Goal: Task Accomplishment & Management: Manage account settings

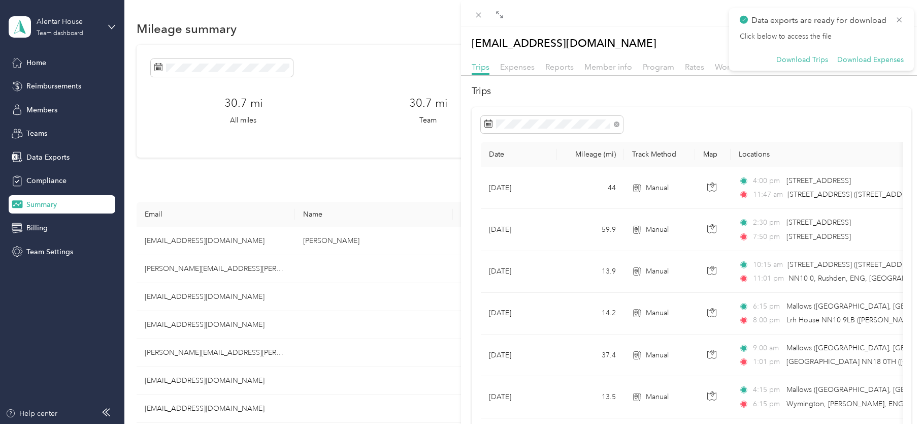
click at [315, 170] on div "[EMAIL_ADDRESS][DOMAIN_NAME] Archive Trips Expenses Reports Member info Program…" at bounding box center [461, 212] width 922 height 424
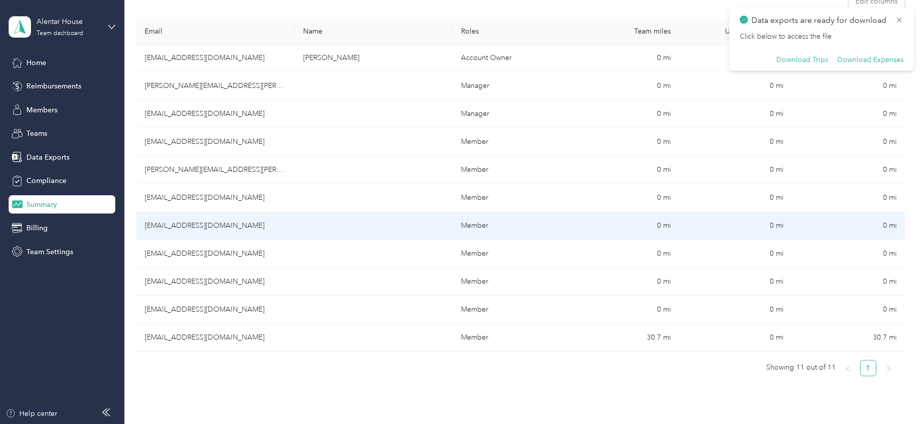
scroll to position [203, 0]
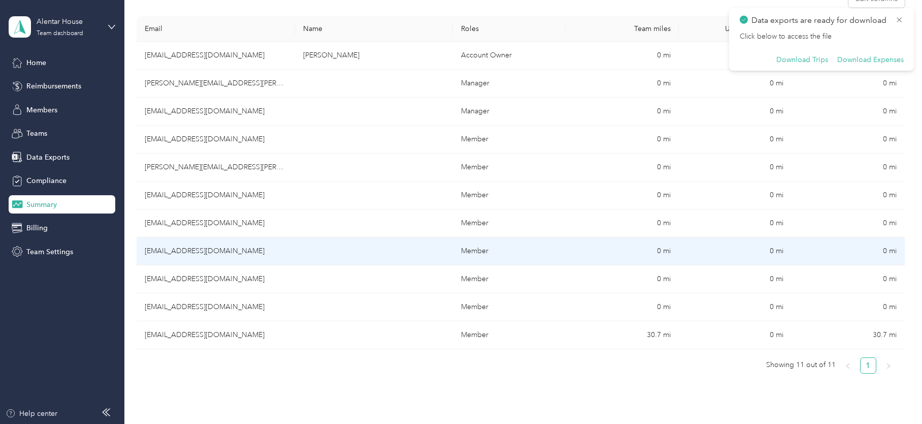
click at [307, 249] on td at bounding box center [374, 251] width 158 height 28
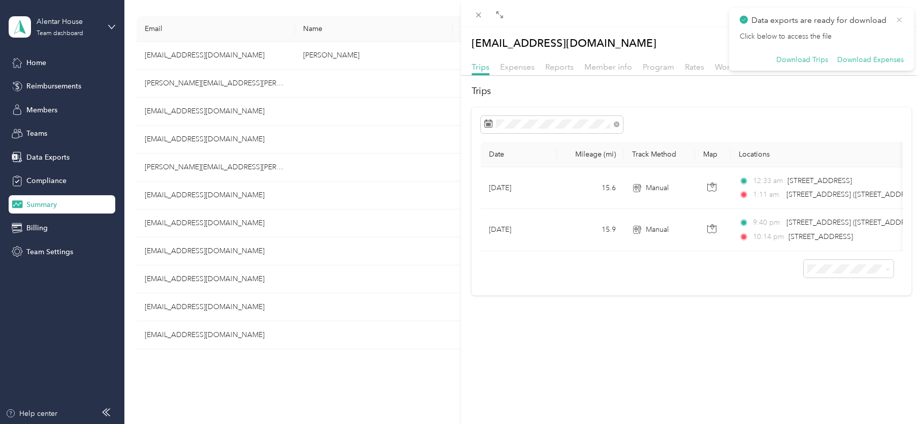
click at [899, 18] on icon at bounding box center [900, 19] width 8 height 9
click at [855, 43] on button "Archive" at bounding box center [863, 43] width 39 height 18
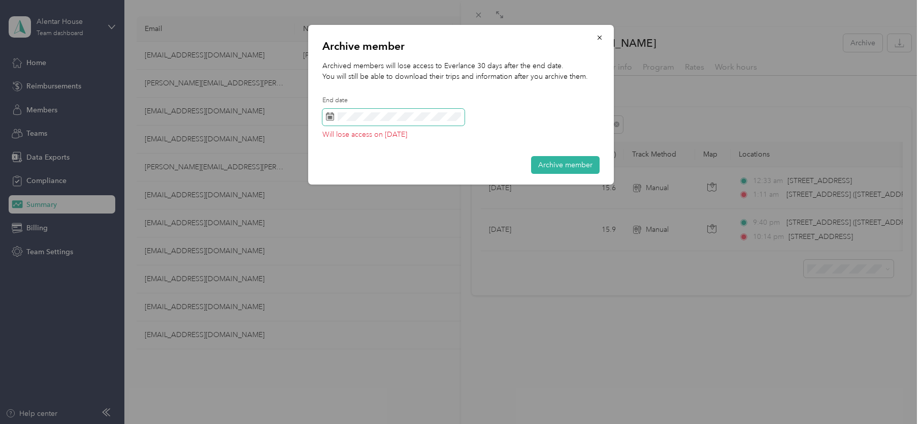
click at [422, 122] on span at bounding box center [394, 117] width 142 height 17
click at [506, 145] on div "Archived members will lose access to Everlance 30 days after the end date. You …" at bounding box center [461, 102] width 277 height 85
click at [562, 163] on button "Archive member" at bounding box center [565, 165] width 69 height 18
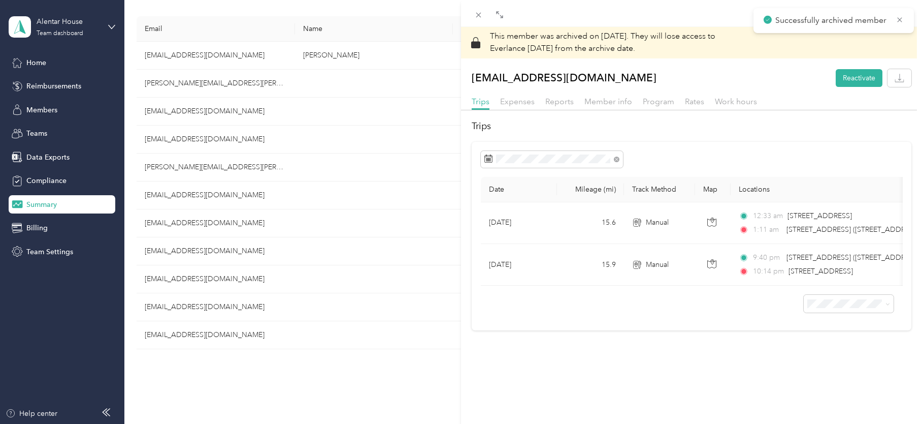
click at [317, 366] on div "This member was archived on [DATE] . They will lose access to Everlance [DATE] …" at bounding box center [461, 212] width 922 height 424
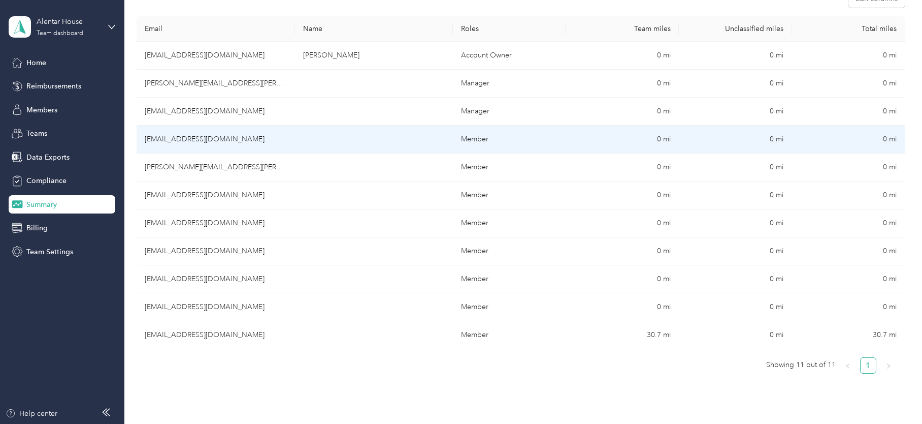
click at [229, 136] on td "[EMAIL_ADDRESS][DOMAIN_NAME]" at bounding box center [216, 139] width 158 height 28
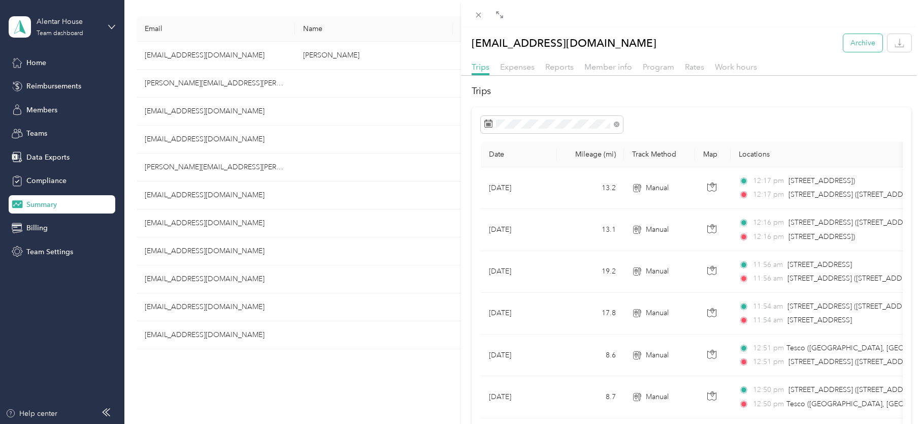
click at [848, 44] on button "Archive" at bounding box center [863, 43] width 39 height 18
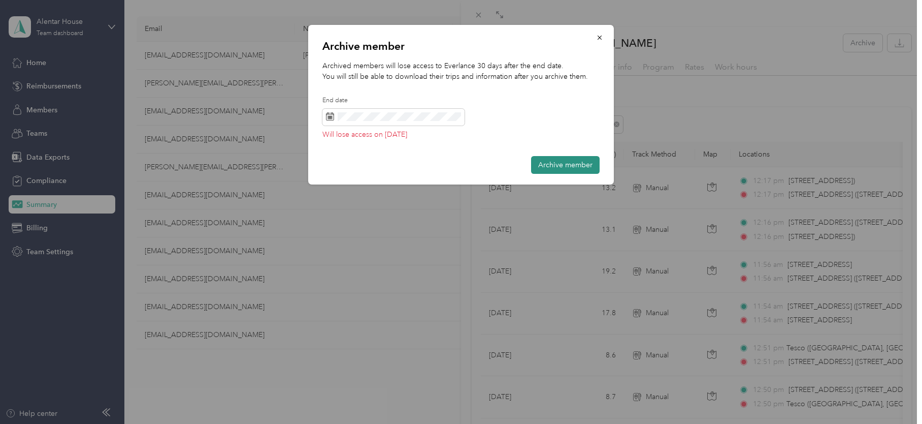
click at [549, 162] on button "Archive member" at bounding box center [565, 165] width 69 height 18
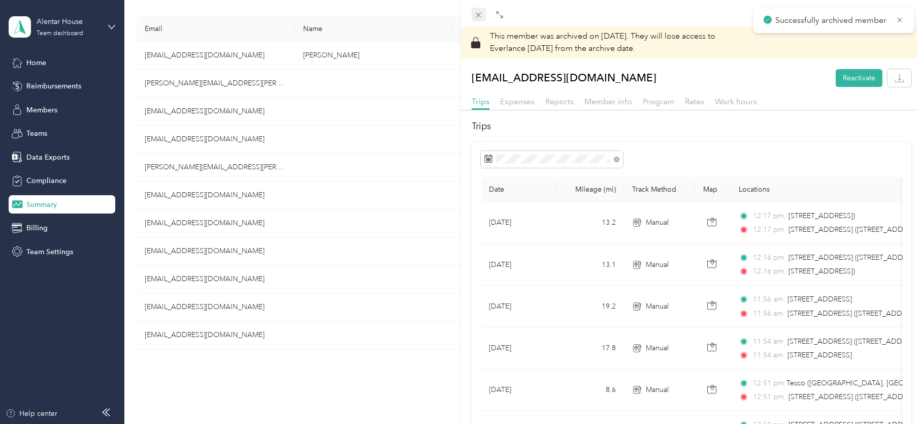
click at [475, 16] on icon at bounding box center [478, 15] width 9 height 9
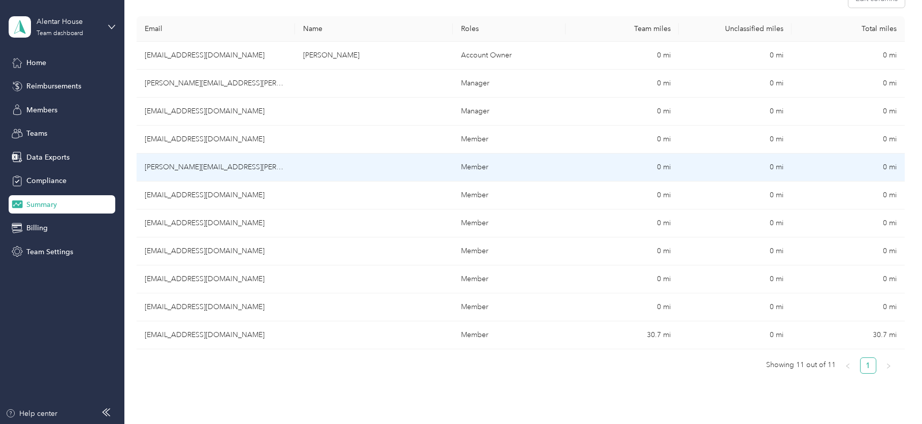
click at [250, 167] on td "[PERSON_NAME][EMAIL_ADDRESS][PERSON_NAME][DOMAIN_NAME]" at bounding box center [216, 167] width 158 height 28
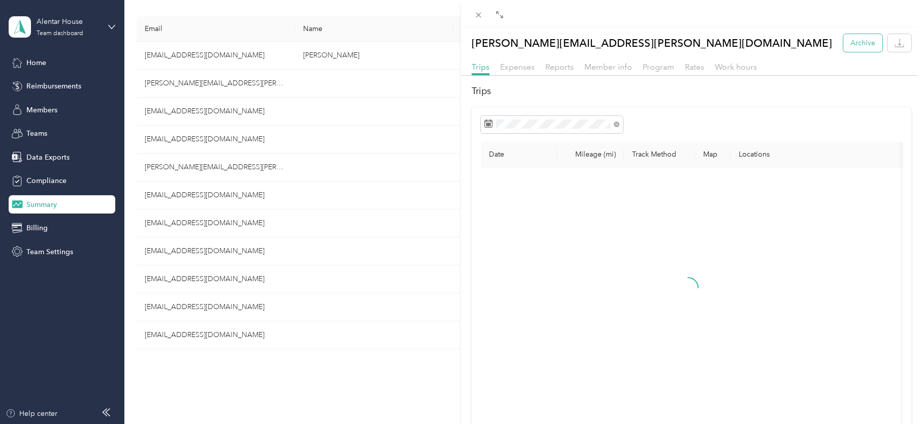
click at [846, 47] on button "Archive" at bounding box center [863, 43] width 39 height 18
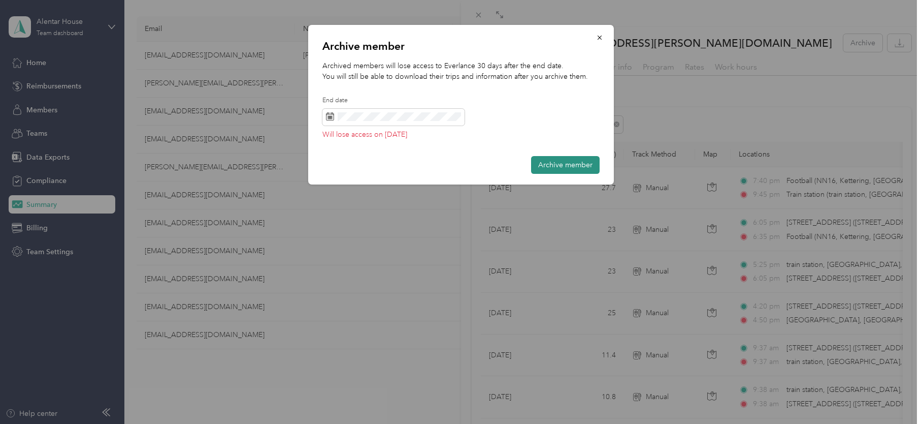
click at [559, 172] on button "Archive member" at bounding box center [565, 165] width 69 height 18
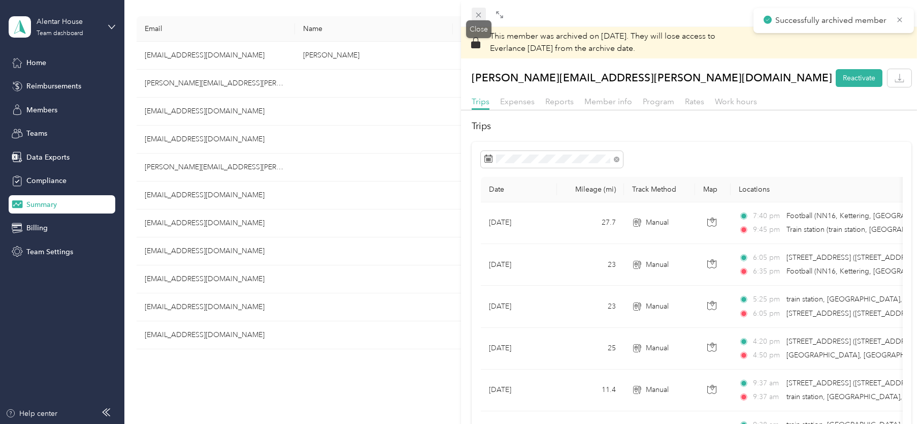
click at [479, 16] on icon at bounding box center [478, 15] width 9 height 9
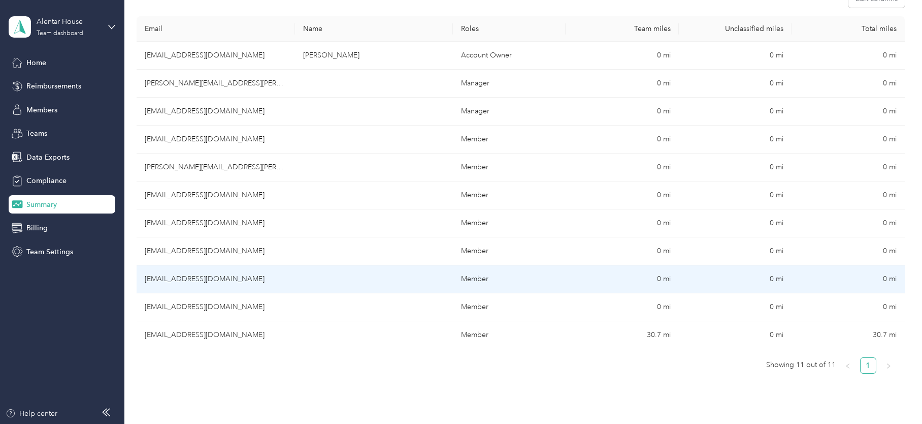
click at [241, 273] on td "[EMAIL_ADDRESS][DOMAIN_NAME]" at bounding box center [216, 279] width 158 height 28
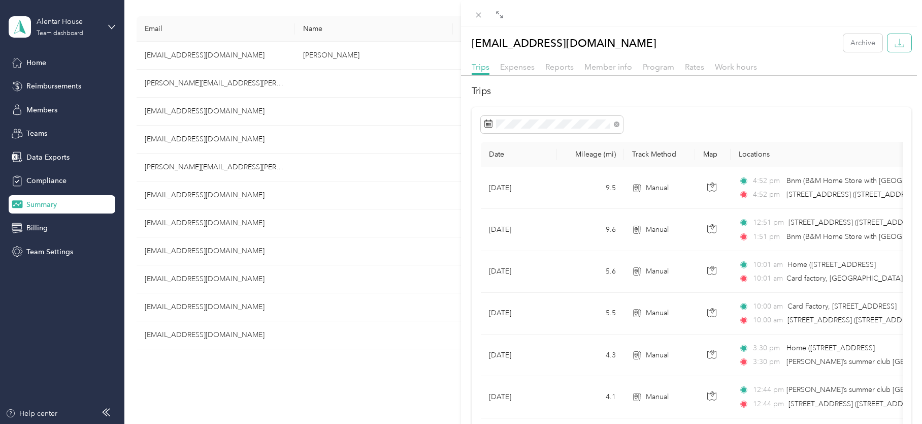
click at [900, 40] on button "button" at bounding box center [900, 43] width 24 height 18
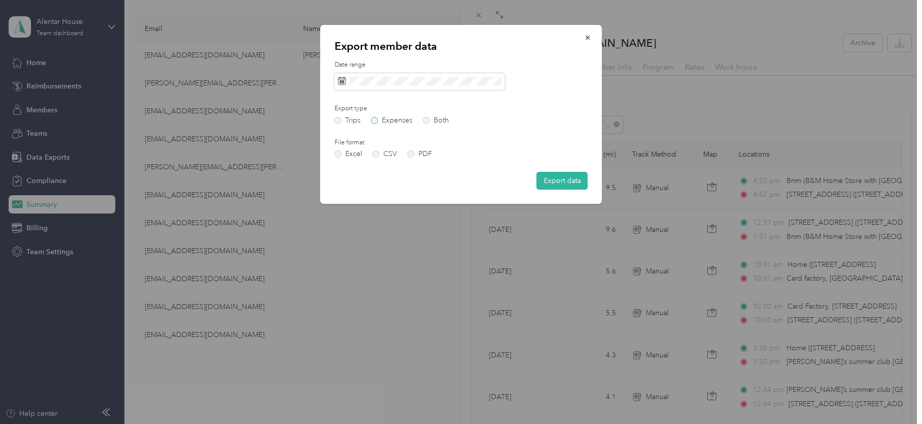
click at [379, 121] on label "Expenses" at bounding box center [391, 120] width 41 height 7
click at [429, 123] on label "Both" at bounding box center [436, 120] width 26 height 7
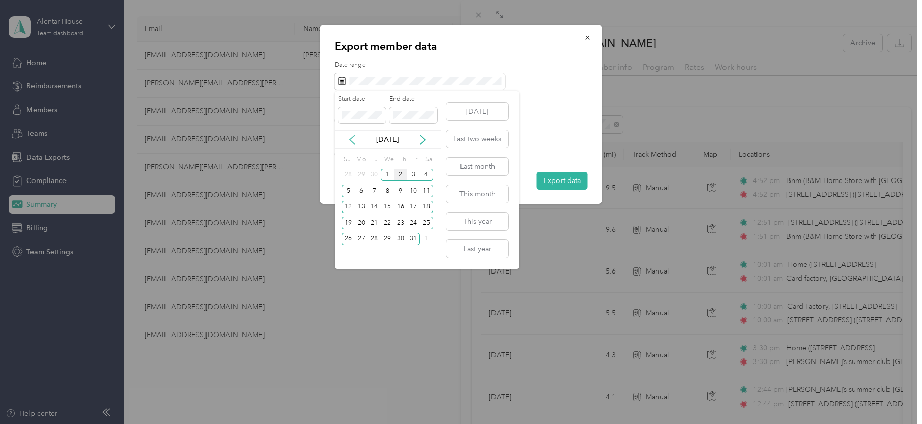
click at [355, 143] on icon at bounding box center [352, 140] width 10 height 10
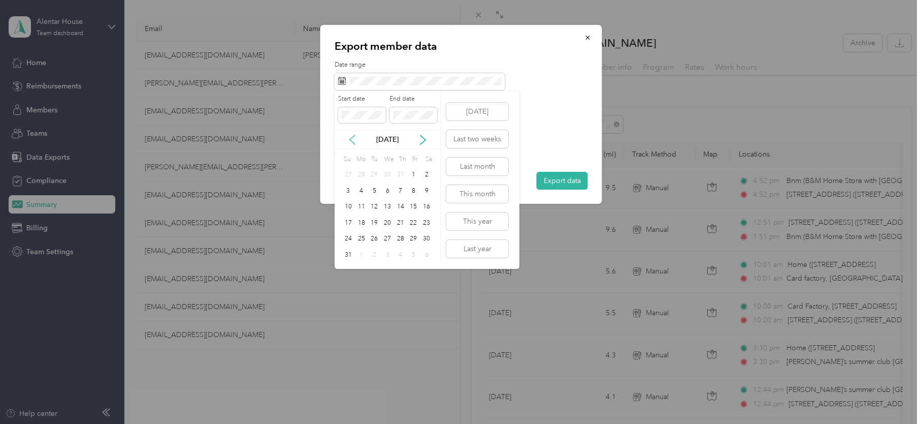
click at [355, 143] on icon at bounding box center [352, 140] width 10 height 10
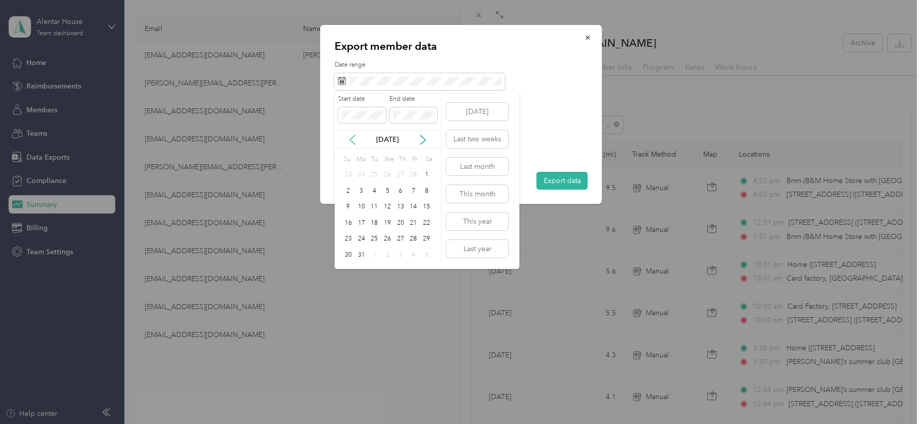
click at [353, 138] on icon at bounding box center [352, 140] width 10 height 10
click at [427, 172] on div "1" at bounding box center [426, 175] width 13 height 13
click at [424, 138] on icon at bounding box center [423, 139] width 5 height 9
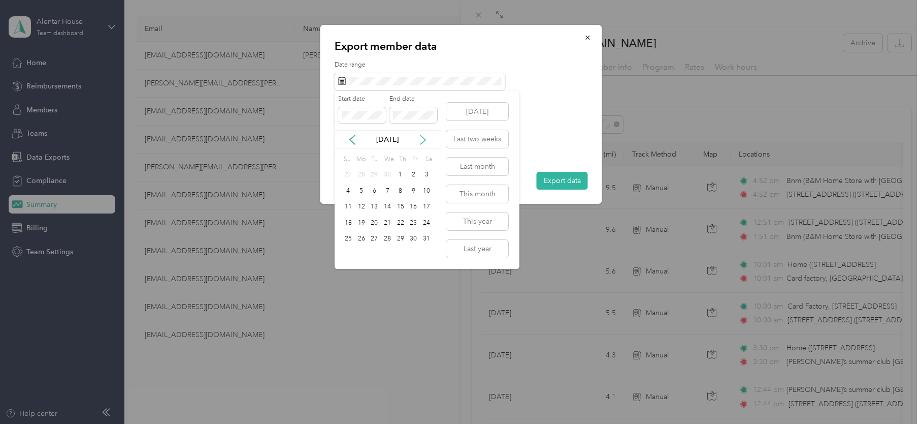
click at [424, 138] on icon at bounding box center [423, 139] width 5 height 9
click at [465, 108] on button "[DATE]" at bounding box center [478, 112] width 62 height 18
click at [355, 140] on icon at bounding box center [352, 140] width 10 height 10
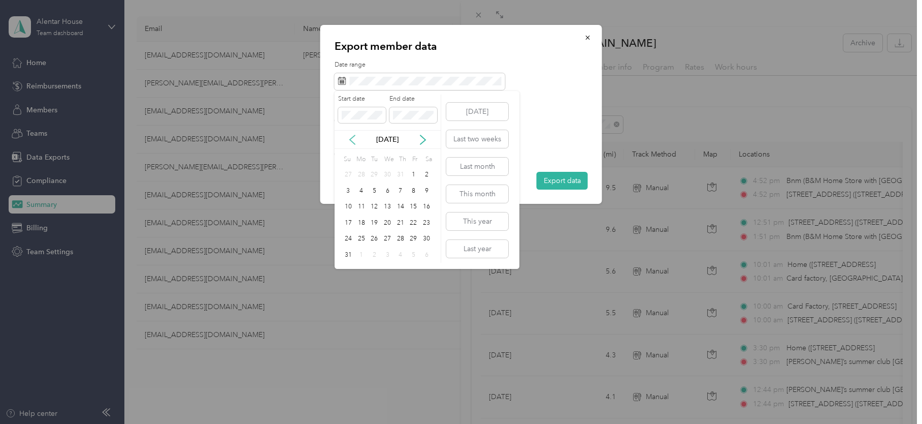
click at [355, 140] on icon at bounding box center [352, 140] width 10 height 10
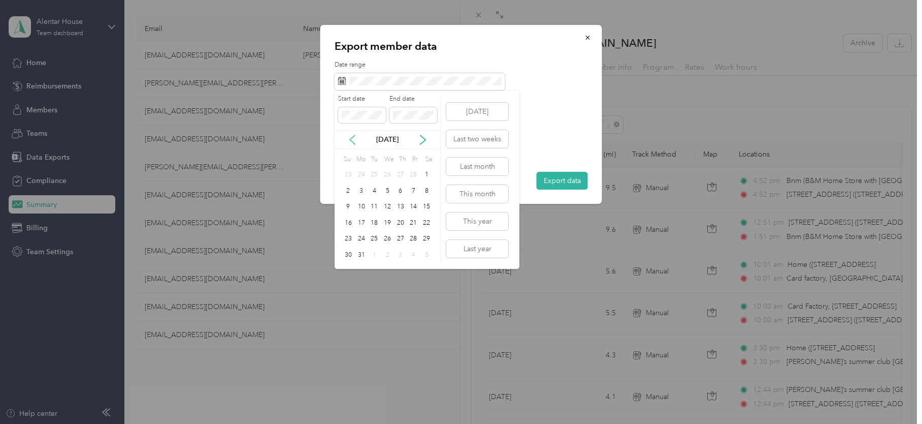
click at [355, 140] on icon at bounding box center [352, 140] width 10 height 10
click at [389, 171] on div "1" at bounding box center [387, 175] width 13 height 13
click at [421, 136] on icon at bounding box center [423, 140] width 10 height 10
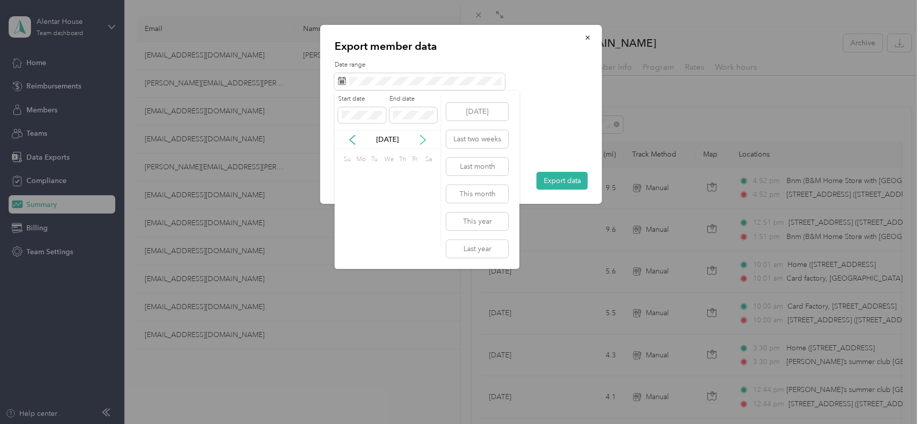
click at [421, 136] on icon at bounding box center [423, 140] width 10 height 10
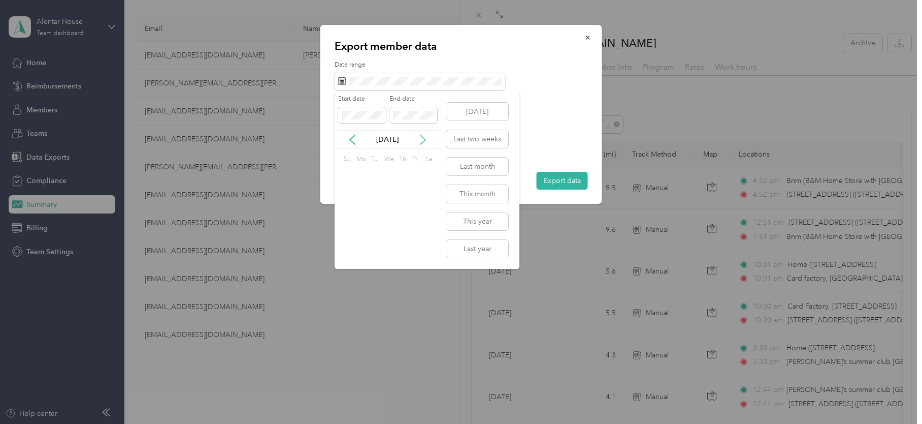
click at [421, 136] on icon at bounding box center [423, 140] width 10 height 10
click at [397, 172] on div "2" at bounding box center [400, 175] width 13 height 13
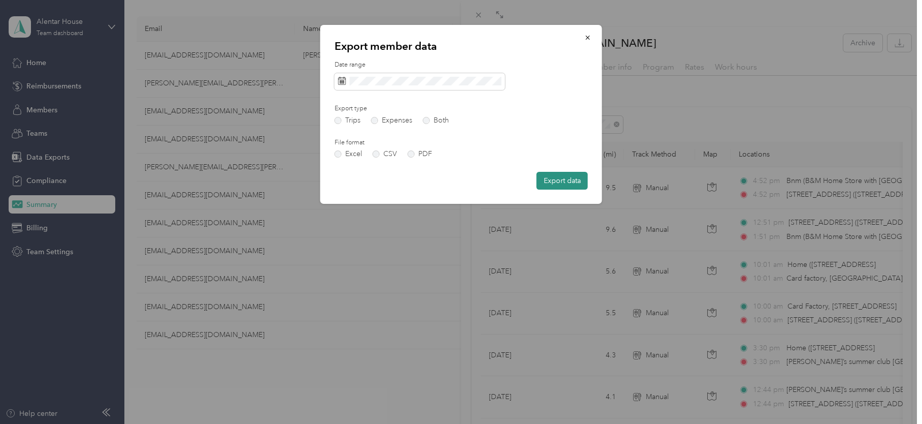
click at [562, 182] on button "Export data" at bounding box center [562, 181] width 51 height 18
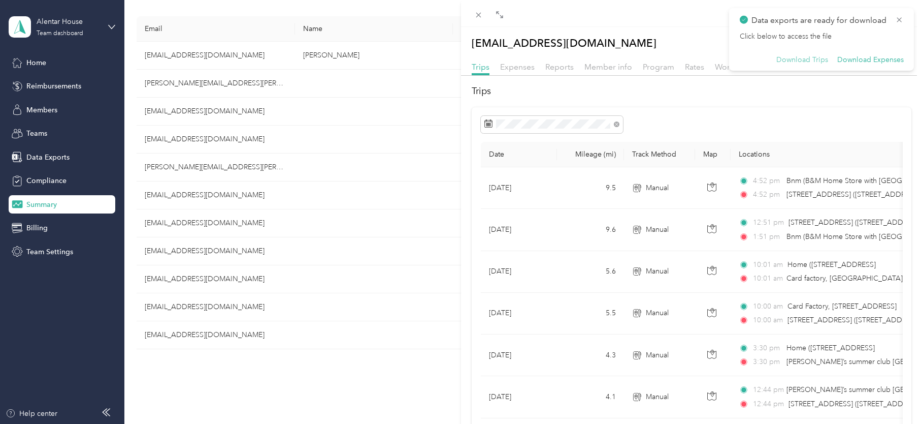
click at [807, 63] on button "Download Trips" at bounding box center [803, 59] width 52 height 9
click at [870, 57] on button "Download Expenses" at bounding box center [871, 59] width 67 height 9
click at [899, 18] on icon at bounding box center [900, 19] width 8 height 9
click at [888, 42] on button "button" at bounding box center [900, 43] width 24 height 18
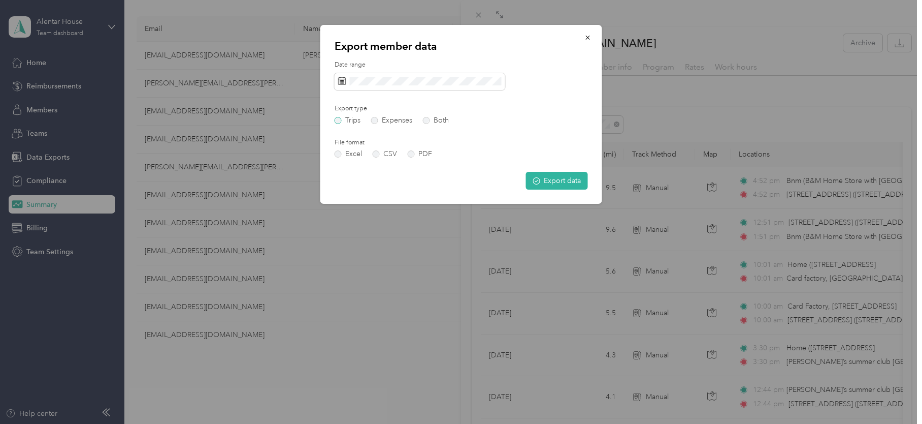
click at [337, 120] on label "Trips" at bounding box center [348, 120] width 26 height 7
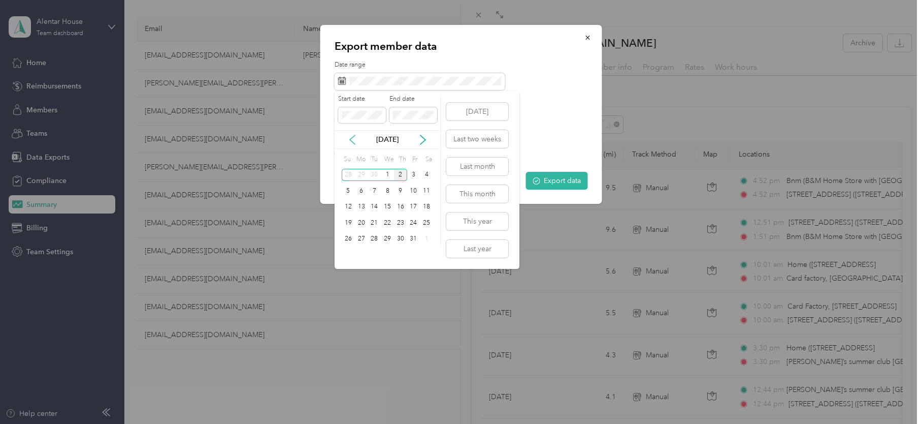
click at [351, 140] on icon at bounding box center [352, 140] width 10 height 10
click at [386, 219] on div "25" at bounding box center [387, 222] width 13 height 13
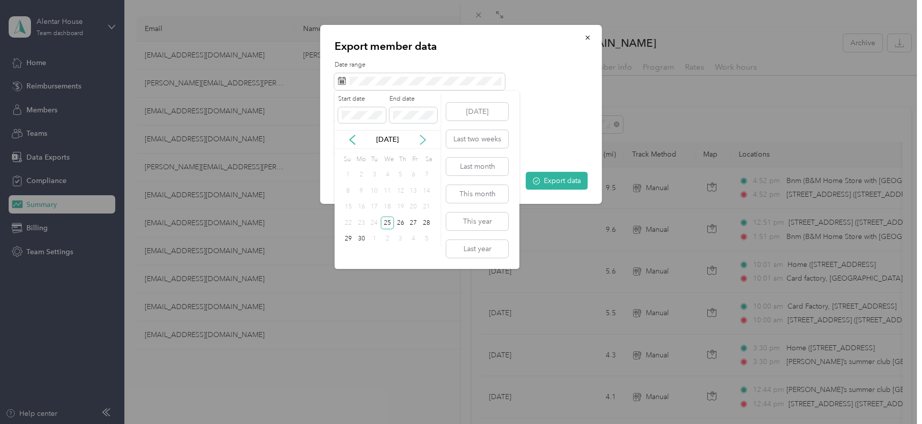
click at [423, 140] on icon at bounding box center [423, 140] width 10 height 10
click at [414, 221] on div "25" at bounding box center [413, 222] width 13 height 13
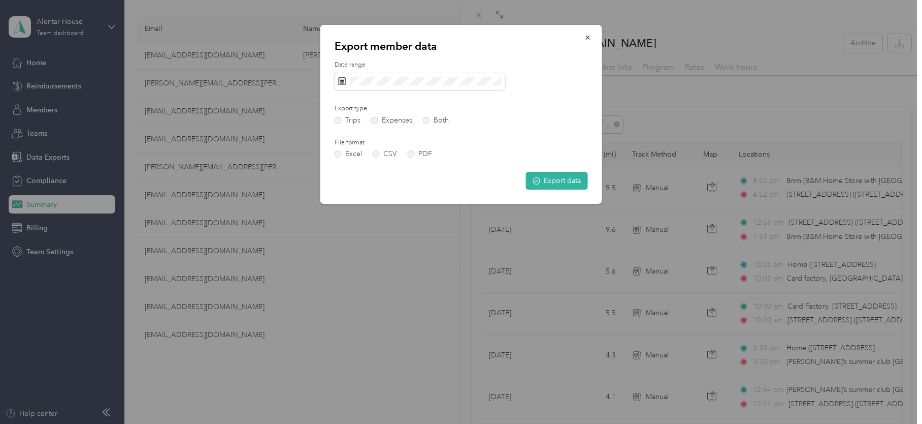
click at [556, 177] on button "Export data" at bounding box center [557, 181] width 62 height 18
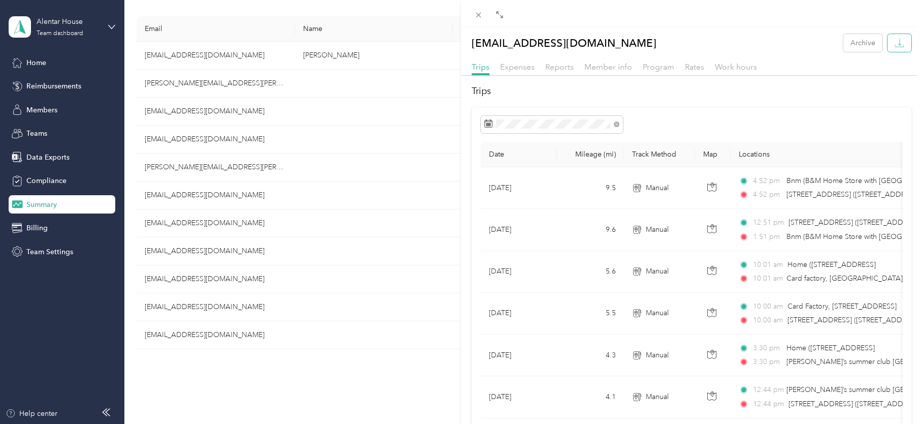
click at [895, 40] on icon "button" at bounding box center [900, 43] width 10 height 10
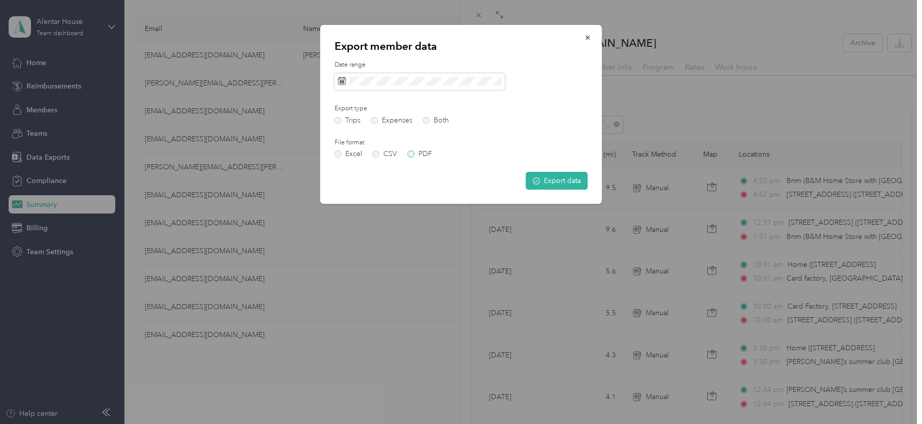
click at [408, 151] on label "PDF" at bounding box center [420, 153] width 24 height 7
click at [566, 179] on button "Export data" at bounding box center [557, 181] width 62 height 18
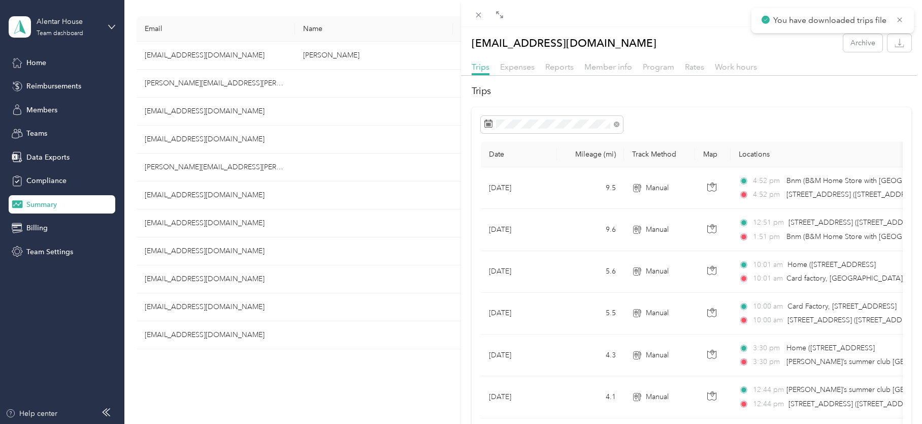
click at [846, 18] on p "You have downloaded trips file" at bounding box center [831, 20] width 115 height 13
click at [902, 42] on button "button" at bounding box center [900, 43] width 24 height 18
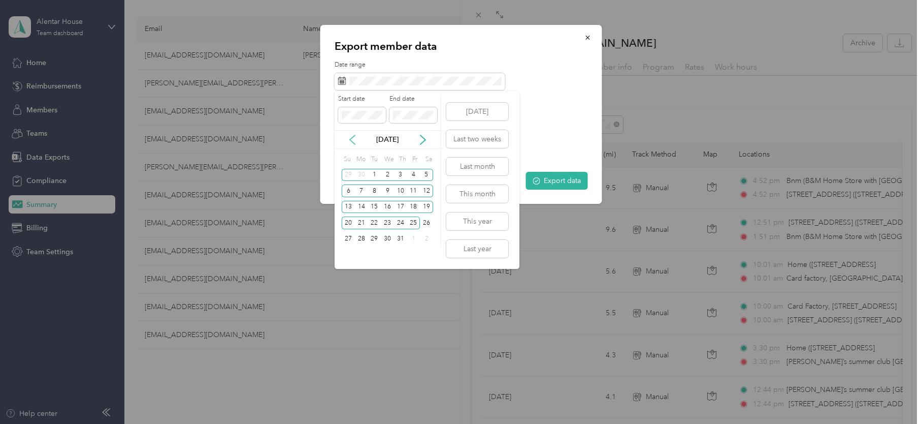
click at [356, 138] on icon at bounding box center [352, 140] width 10 height 10
click at [351, 138] on icon at bounding box center [352, 139] width 5 height 9
click at [363, 237] on div "26" at bounding box center [361, 239] width 13 height 13
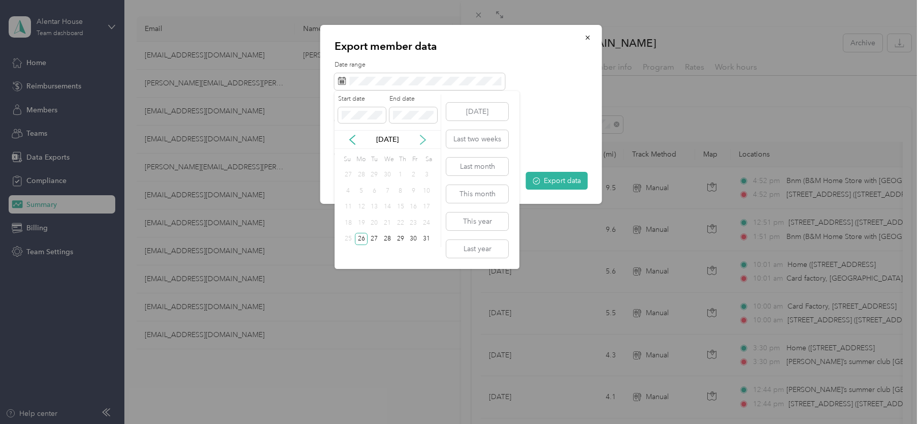
click at [427, 138] on icon at bounding box center [423, 140] width 10 height 10
click at [388, 221] on div "25" at bounding box center [387, 222] width 13 height 13
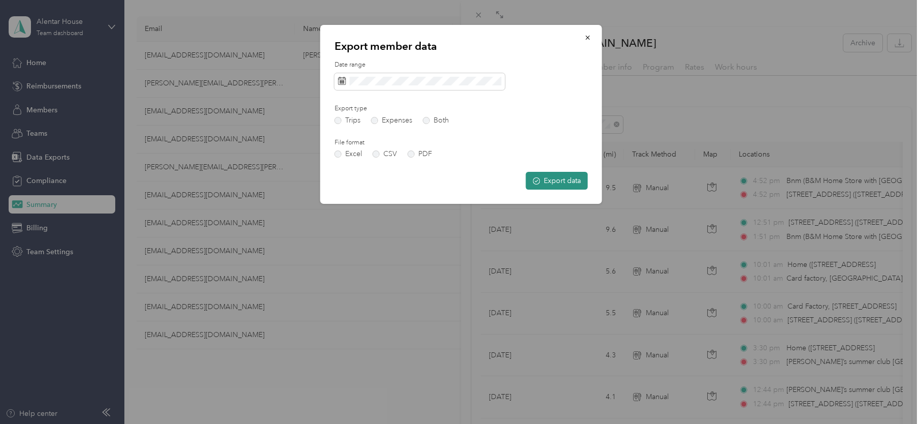
click at [555, 178] on button "Export data" at bounding box center [557, 181] width 62 height 18
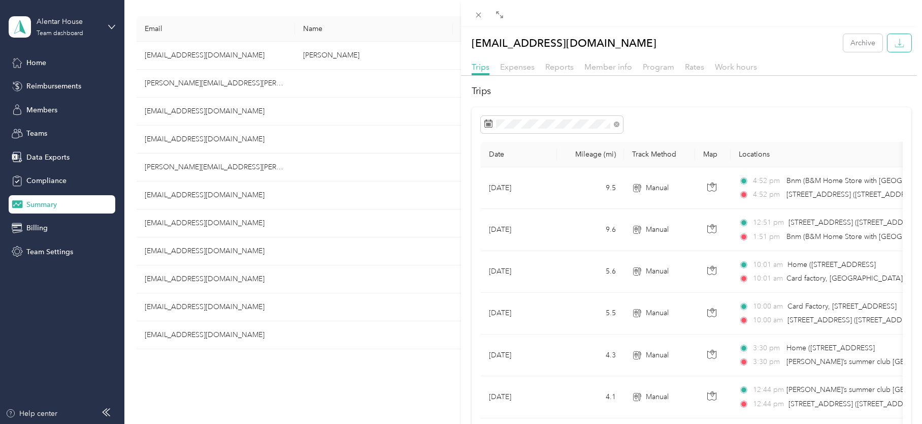
click at [899, 39] on icon "button" at bounding box center [900, 42] width 3 height 7
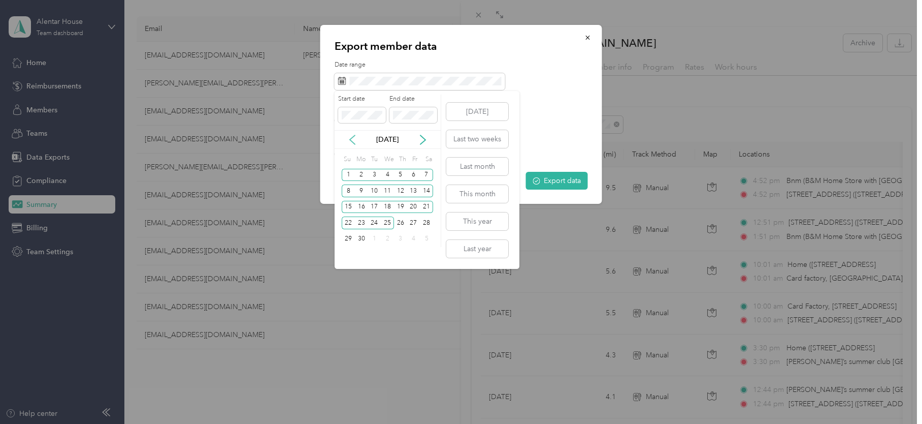
click at [354, 140] on icon at bounding box center [352, 140] width 10 height 10
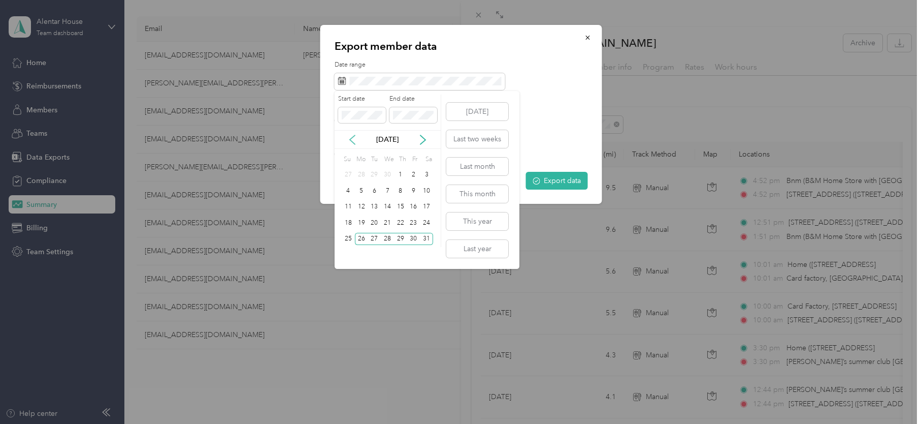
click at [354, 140] on icon at bounding box center [352, 140] width 10 height 10
click at [424, 221] on div "26" at bounding box center [426, 222] width 13 height 13
click at [422, 139] on icon at bounding box center [423, 140] width 10 height 10
click at [349, 237] on div "25" at bounding box center [348, 239] width 13 height 13
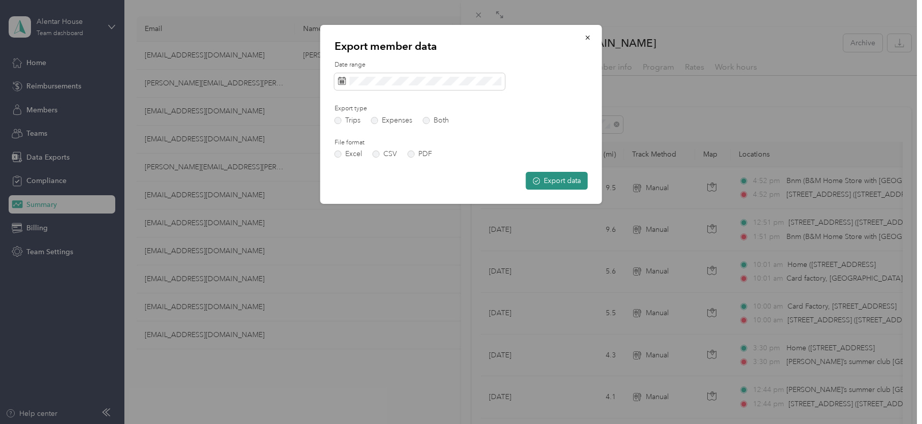
click at [547, 180] on button "Export data" at bounding box center [557, 181] width 62 height 18
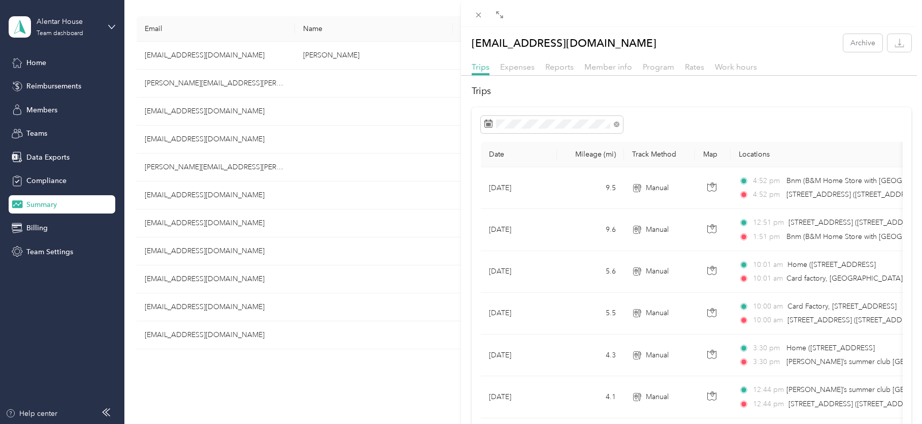
click at [205, 189] on div "[EMAIL_ADDRESS][DOMAIN_NAME] Archive Trips Expenses Reports Member info Program…" at bounding box center [461, 212] width 922 height 424
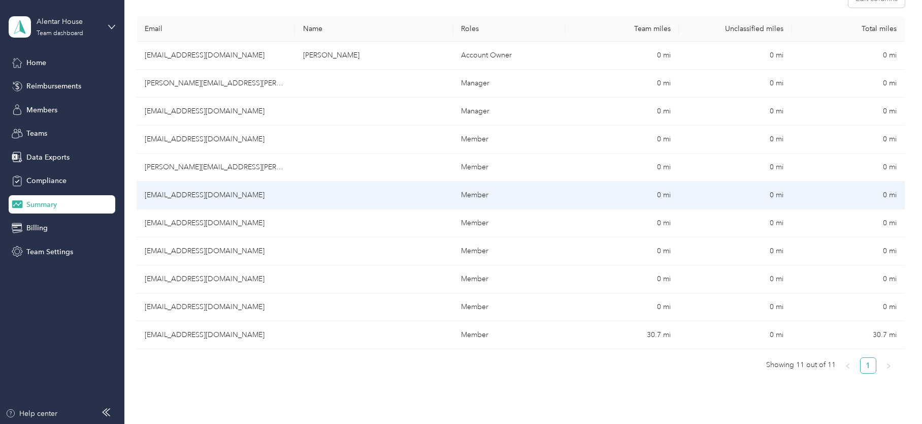
click at [213, 196] on td "[EMAIL_ADDRESS][DOMAIN_NAME]" at bounding box center [216, 195] width 158 height 28
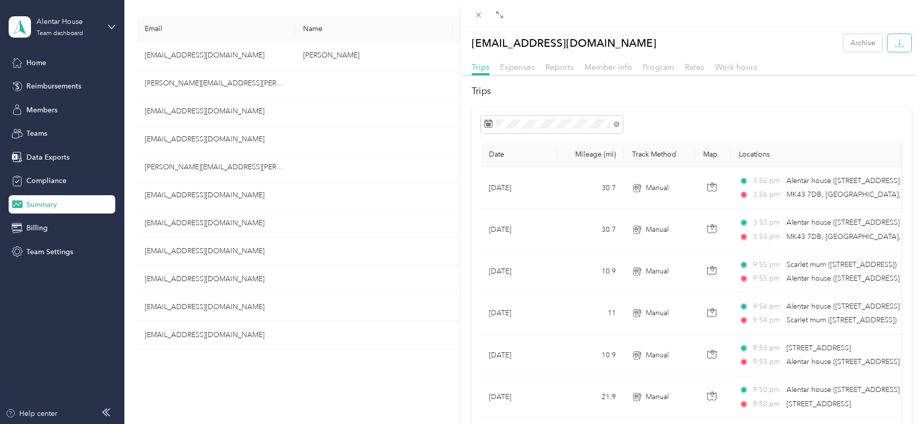
click at [895, 40] on icon "button" at bounding box center [900, 43] width 10 height 10
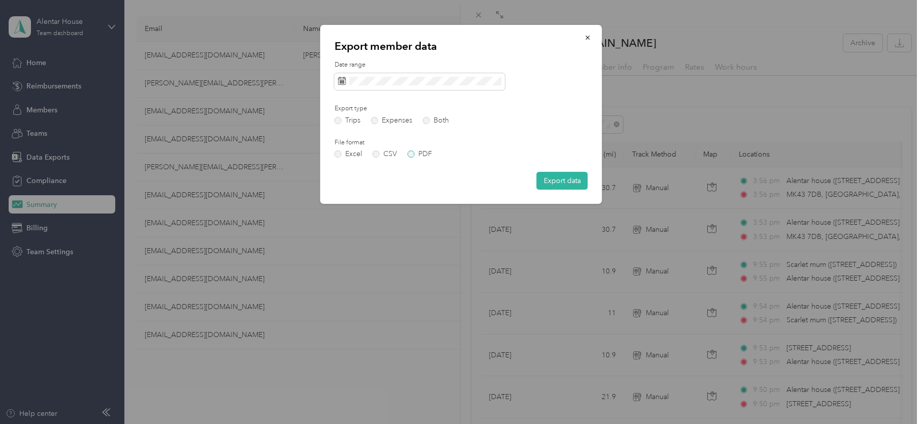
click at [411, 155] on label "PDF" at bounding box center [420, 153] width 24 height 7
click at [374, 86] on span at bounding box center [420, 81] width 171 height 17
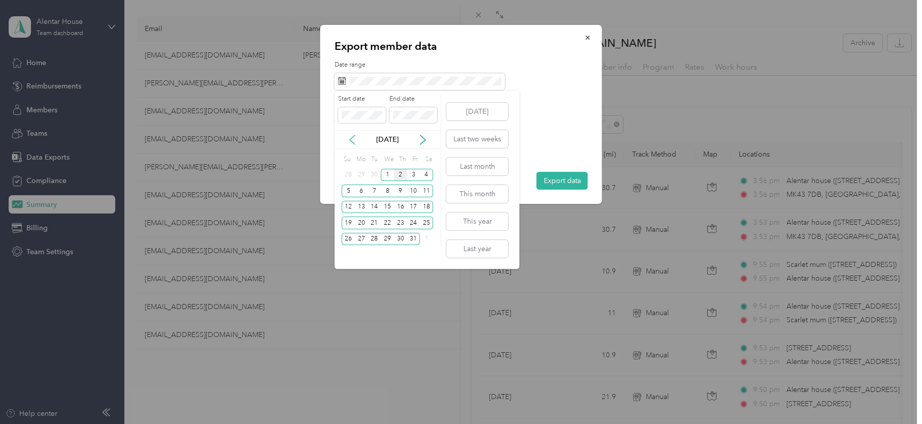
click at [353, 138] on icon at bounding box center [352, 140] width 10 height 10
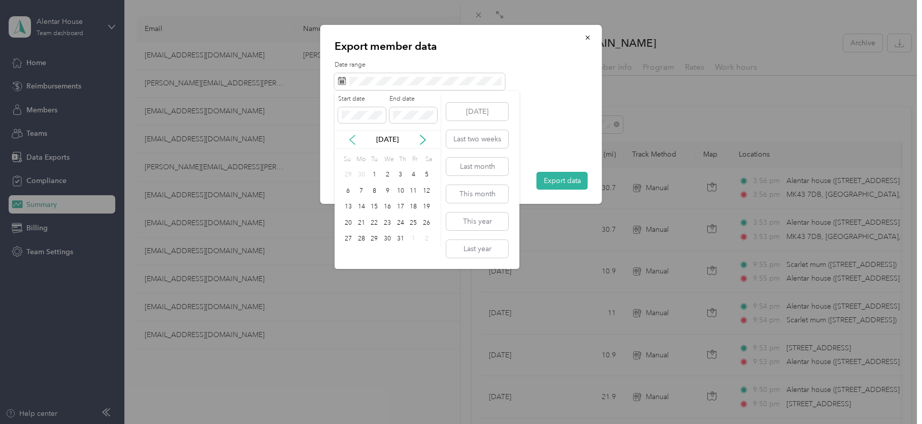
click at [353, 138] on icon at bounding box center [352, 140] width 10 height 10
click at [401, 219] on div "26" at bounding box center [400, 222] width 13 height 13
click at [422, 137] on icon at bounding box center [423, 139] width 5 height 9
click at [412, 223] on div "25" at bounding box center [413, 222] width 13 height 13
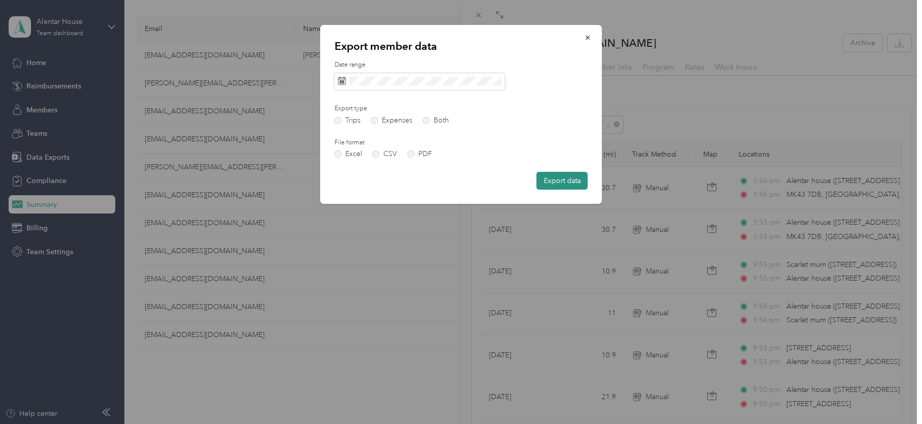
click at [560, 178] on button "Export data" at bounding box center [562, 181] width 51 height 18
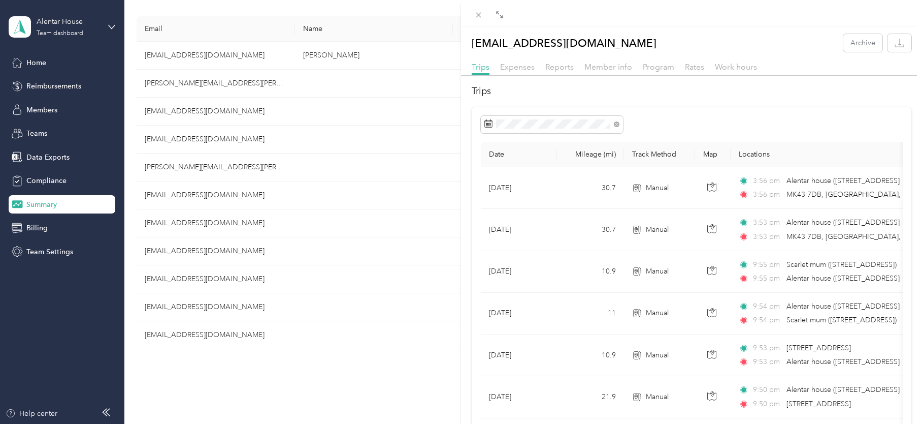
click at [262, 360] on div "[EMAIL_ADDRESS][DOMAIN_NAME] Archive Trips Expenses Reports Member info Program…" at bounding box center [461, 212] width 922 height 424
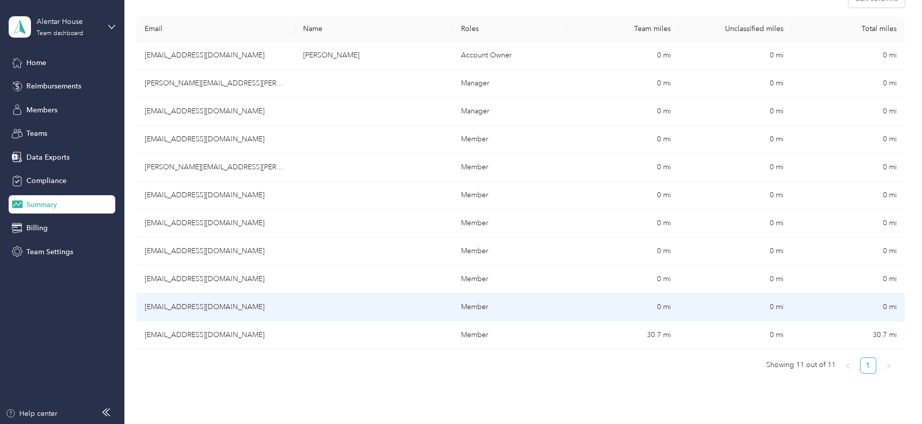
click at [193, 303] on td "[EMAIL_ADDRESS][DOMAIN_NAME]" at bounding box center [216, 307] width 158 height 28
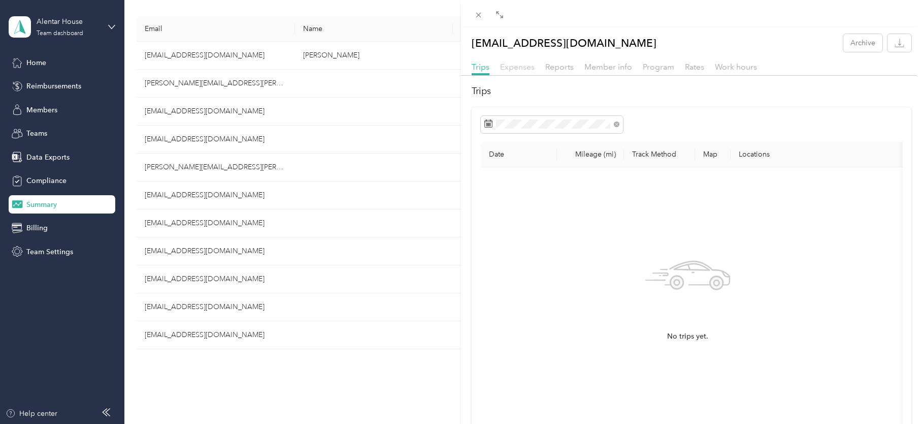
click at [521, 67] on span "Expenses" at bounding box center [517, 67] width 35 height 10
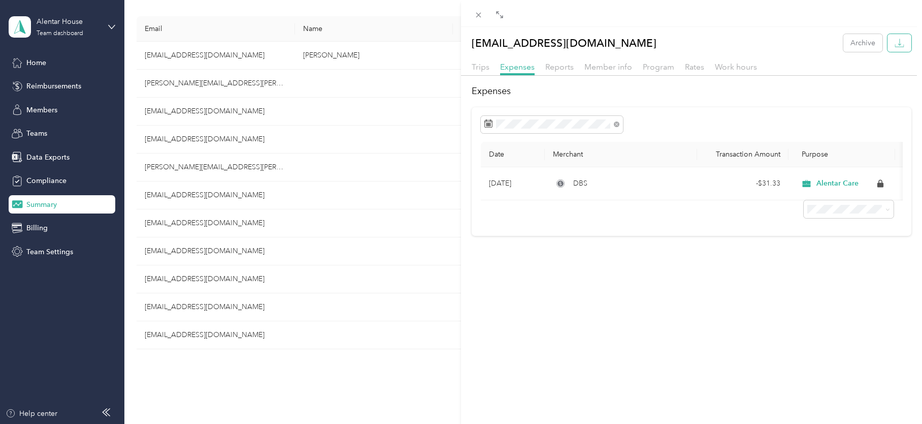
click at [895, 41] on icon "button" at bounding box center [900, 43] width 10 height 10
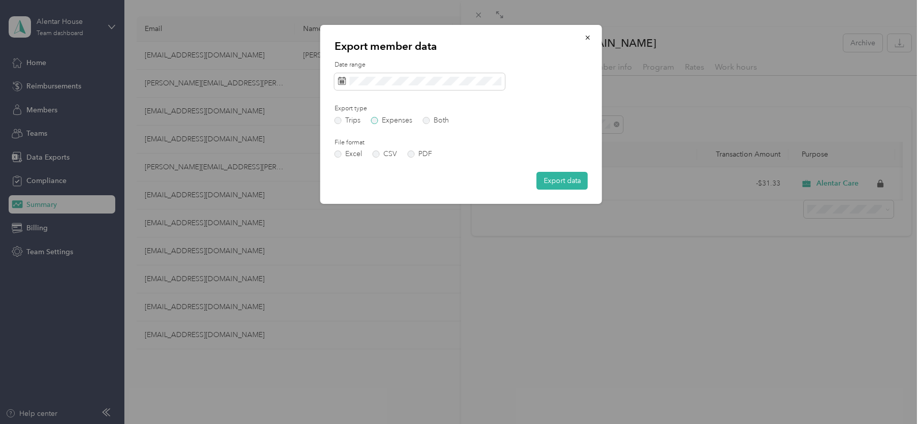
click at [379, 119] on label "Expenses" at bounding box center [391, 120] width 41 height 7
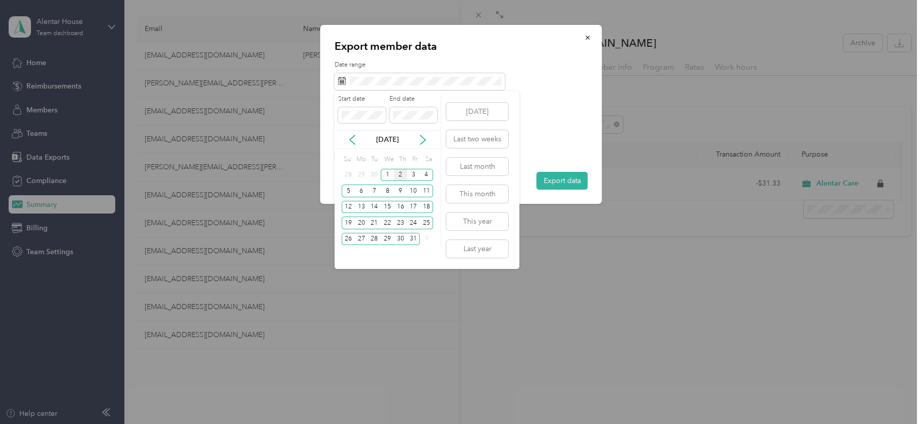
click at [358, 139] on div "[DATE]" at bounding box center [388, 139] width 106 height 11
click at [352, 138] on icon at bounding box center [352, 139] width 5 height 9
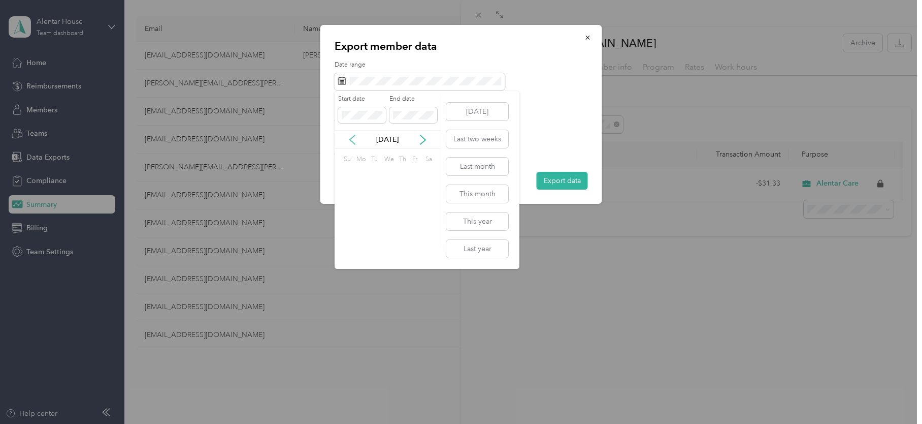
click at [352, 138] on icon at bounding box center [352, 139] width 5 height 9
click at [351, 136] on icon at bounding box center [352, 140] width 10 height 10
click at [346, 238] on div "25" at bounding box center [348, 239] width 13 height 13
click at [423, 138] on icon at bounding box center [423, 140] width 10 height 10
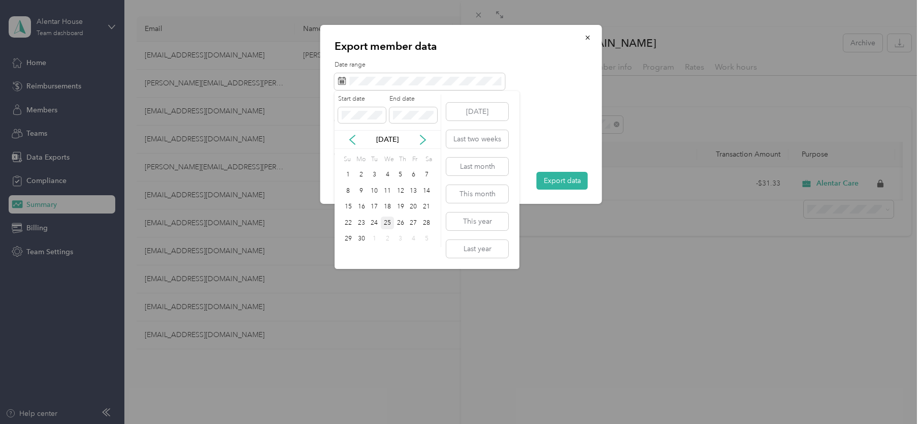
click at [387, 221] on div "25" at bounding box center [387, 222] width 13 height 13
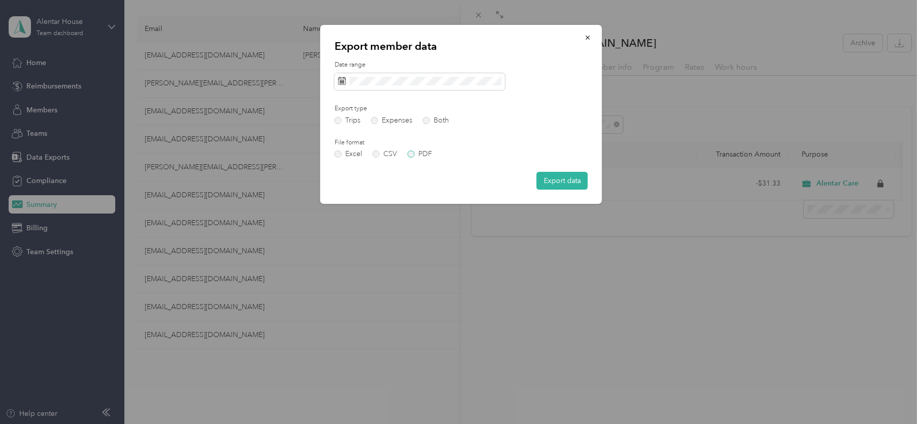
click at [416, 154] on label "PDF" at bounding box center [420, 153] width 24 height 7
click at [547, 179] on button "Export data" at bounding box center [562, 181] width 51 height 18
